Goal: Check status: Check status

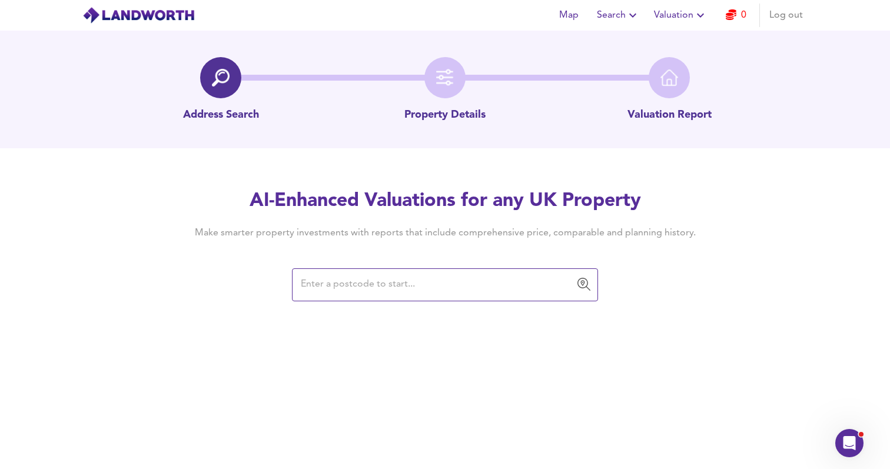
click at [694, 18] on icon "button" at bounding box center [700, 15] width 14 height 14
click at [693, 64] on li "Valuation Report History" at bounding box center [680, 63] width 141 height 21
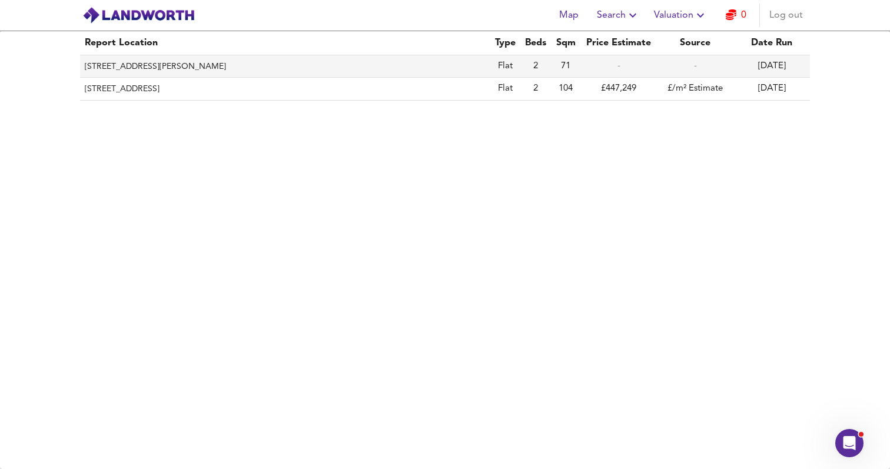
click at [294, 67] on th "[STREET_ADDRESS][PERSON_NAME]" at bounding box center [285, 66] width 410 height 22
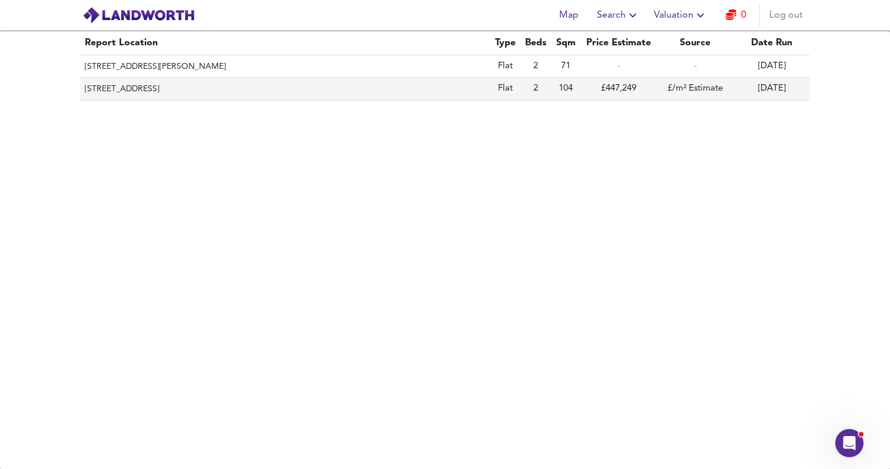
click at [202, 86] on th "[STREET_ADDRESS]" at bounding box center [285, 89] width 410 height 22
